Goal: Find specific page/section: Find specific page/section

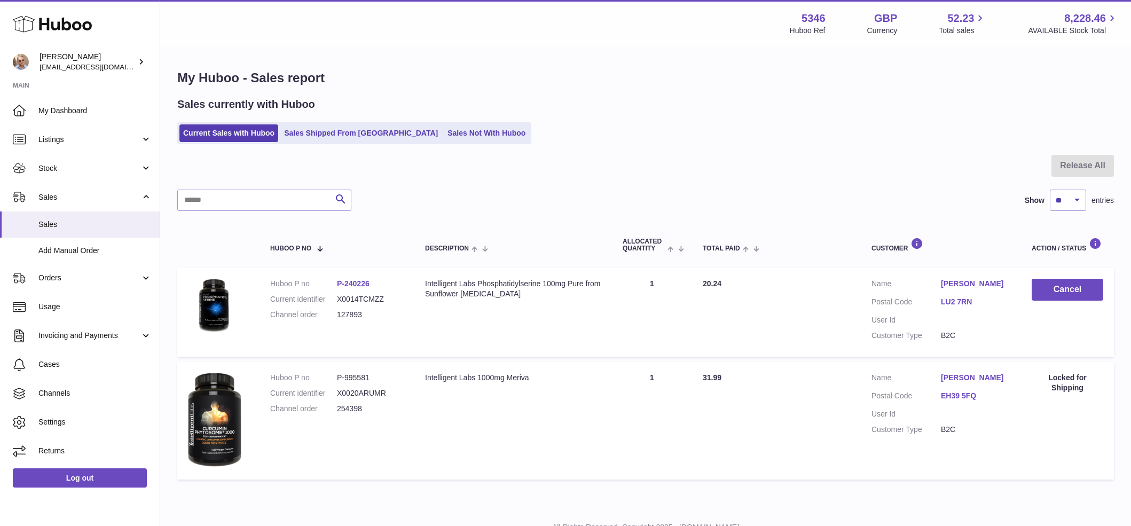
click at [444, 130] on link "Sales Not With Huboo" at bounding box center [486, 133] width 85 height 18
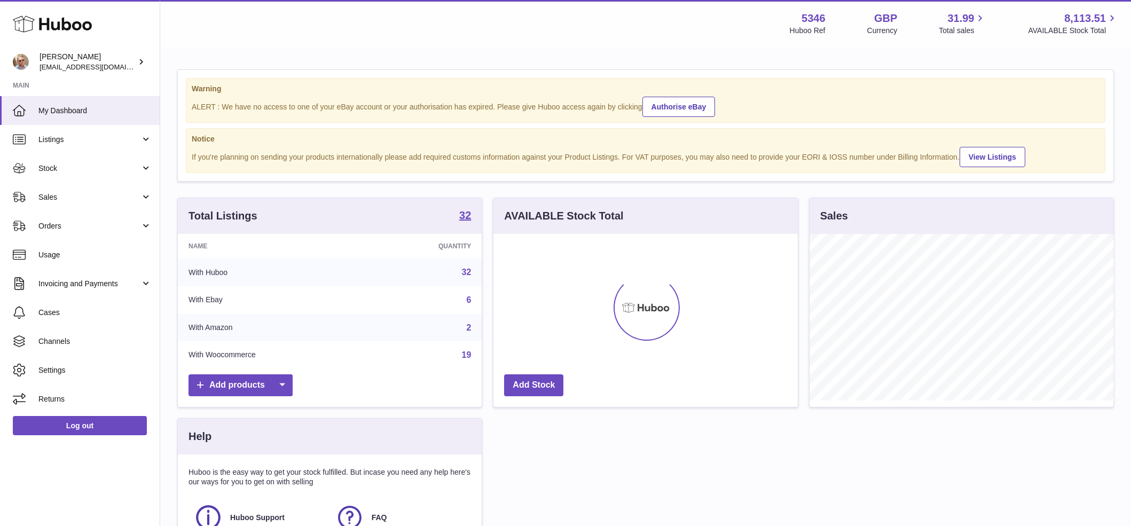
scroll to position [167, 304]
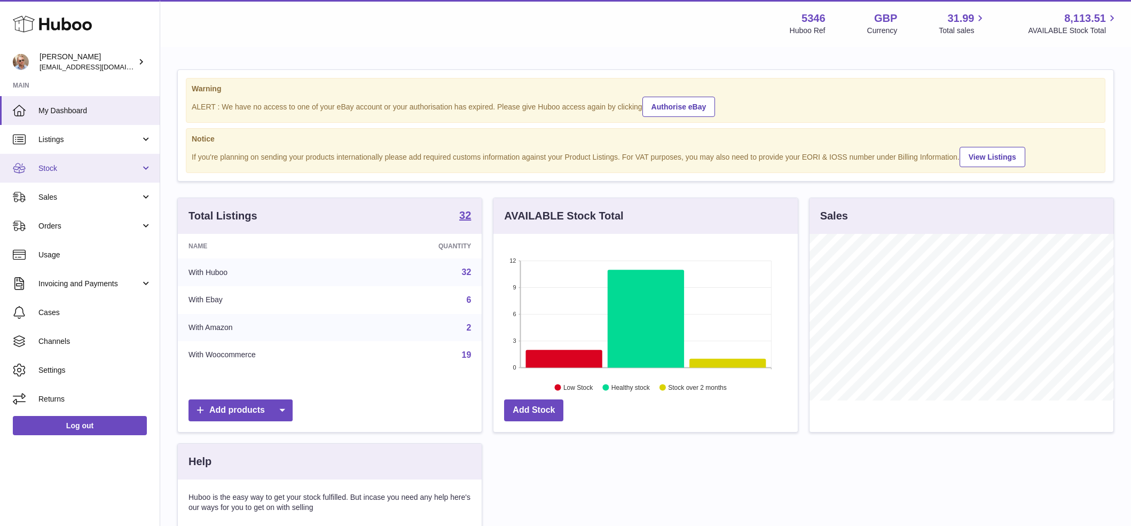
click at [114, 178] on link "Stock" at bounding box center [80, 168] width 160 height 29
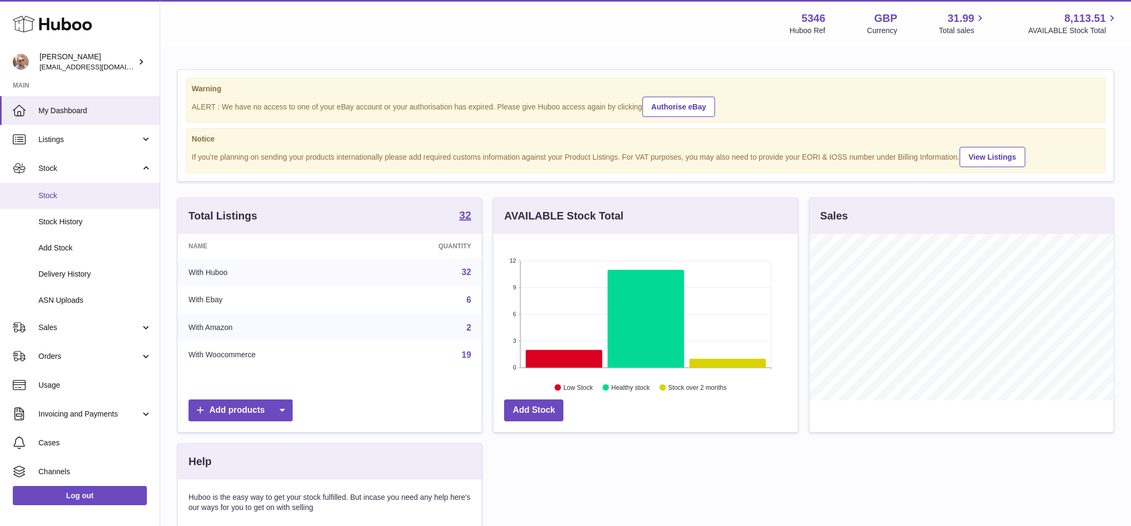
click at [98, 199] on span "Stock" at bounding box center [94, 196] width 113 height 10
